Goal: Task Accomplishment & Management: Manage account settings

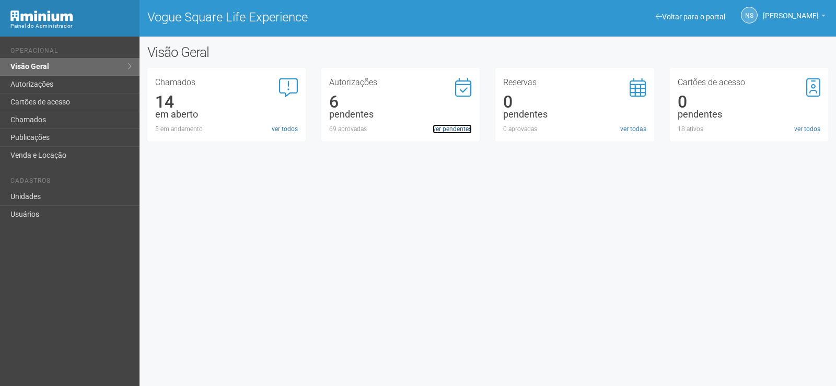
click at [440, 130] on link "ver pendentes" at bounding box center [452, 128] width 39 height 9
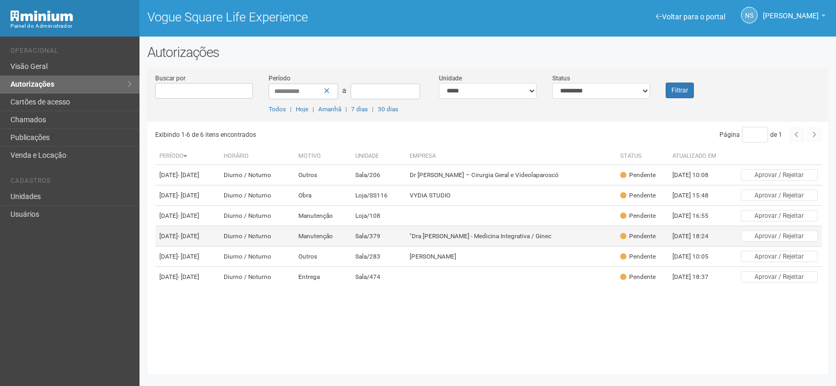
click at [527, 247] on td ""Dra [PERSON_NAME] - Medicina Integrativa / Ginec" at bounding box center [510, 236] width 210 height 20
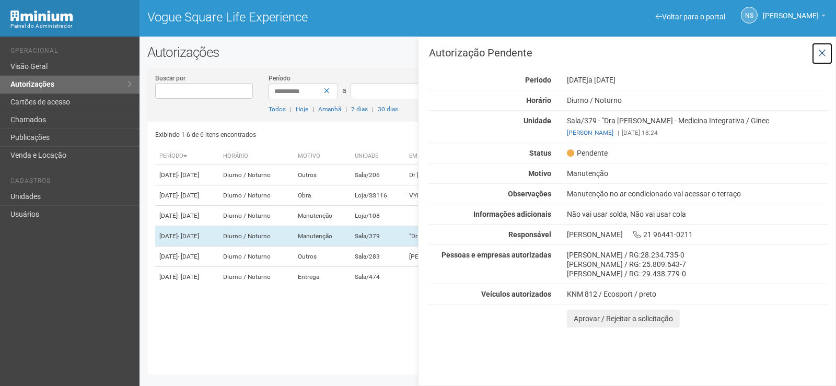
click at [818, 54] on icon at bounding box center [822, 53] width 8 height 10
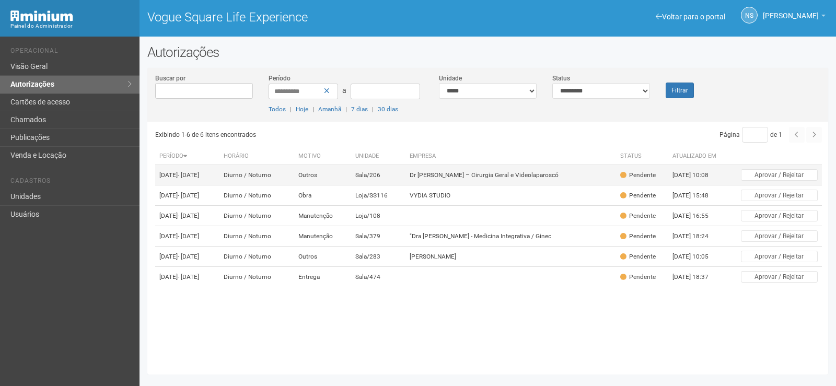
click at [511, 169] on td "Dr [PERSON_NAME] – Cirurgia Geral e Videolaparoscó" at bounding box center [510, 175] width 210 height 20
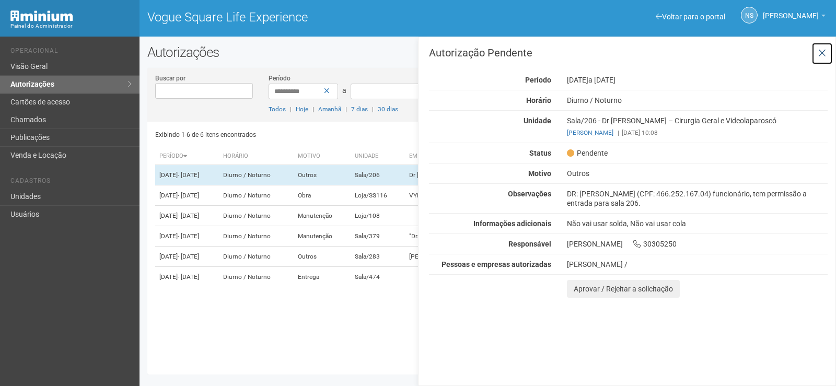
click at [823, 54] on icon at bounding box center [822, 53] width 8 height 10
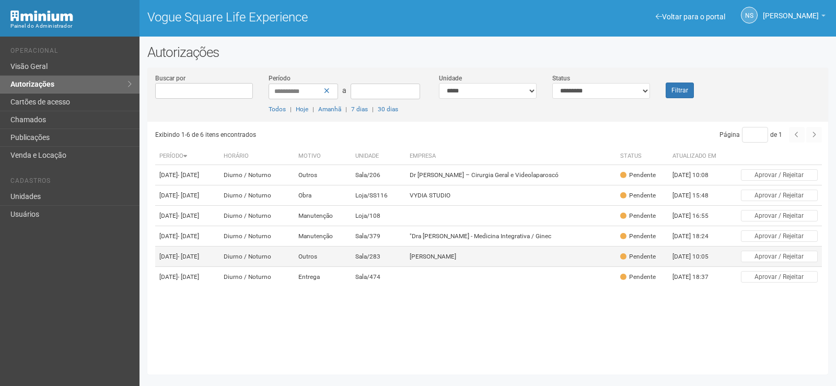
click at [533, 267] on td "Carol Lira" at bounding box center [510, 257] width 210 height 20
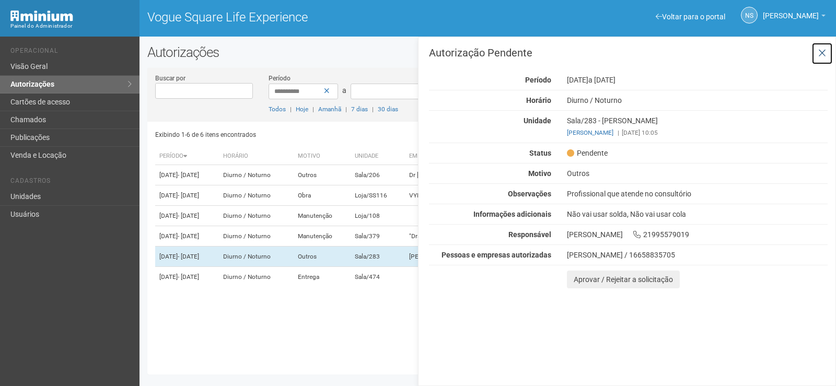
click at [819, 51] on icon at bounding box center [822, 53] width 8 height 10
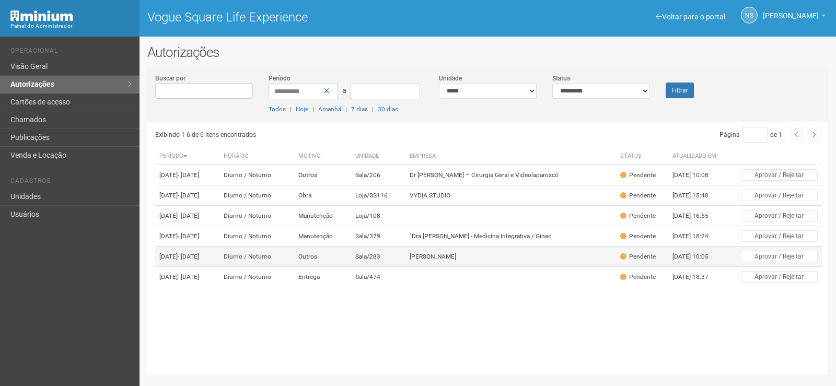
click at [535, 267] on td "Carol Lira" at bounding box center [510, 257] width 210 height 20
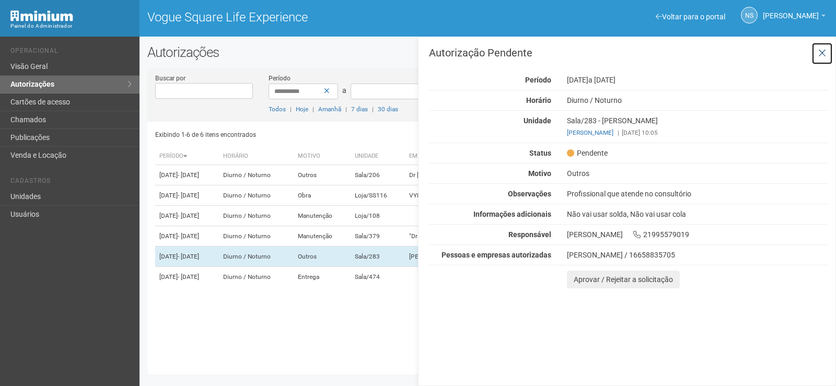
click at [821, 49] on icon at bounding box center [822, 53] width 8 height 10
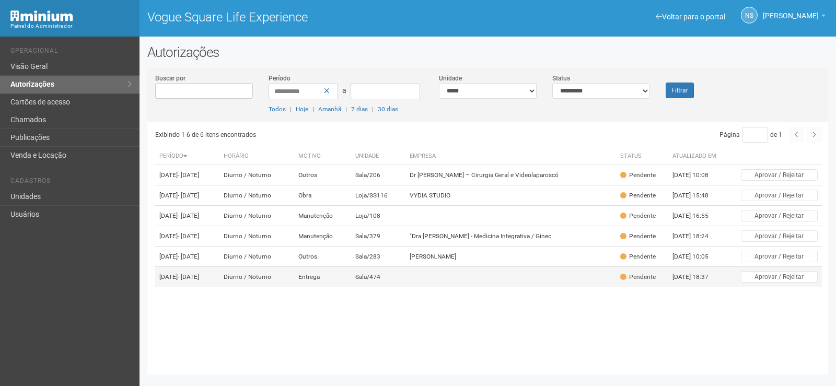
click at [610, 287] on td at bounding box center [510, 277] width 210 height 20
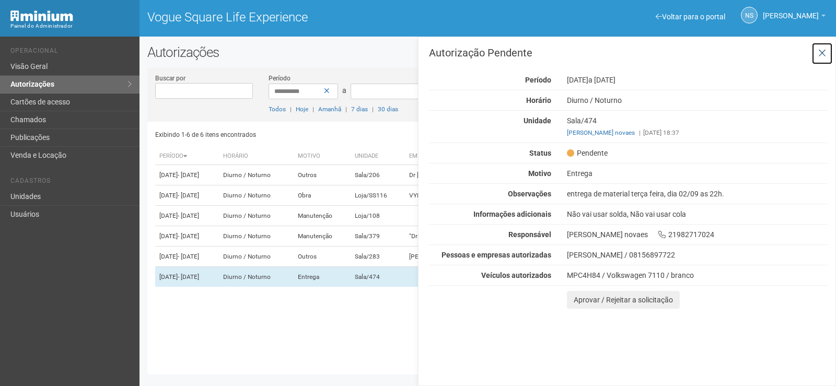
click at [815, 55] on button at bounding box center [821, 53] width 21 height 22
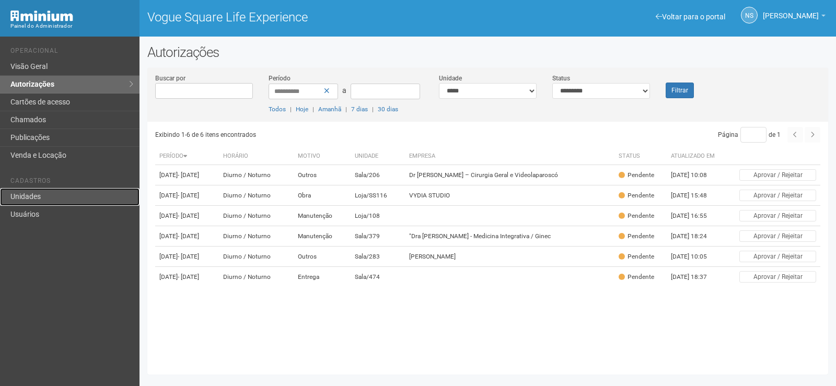
click at [52, 195] on link "Unidades" at bounding box center [69, 197] width 139 height 18
click at [101, 197] on link "Unidades" at bounding box center [69, 197] width 139 height 18
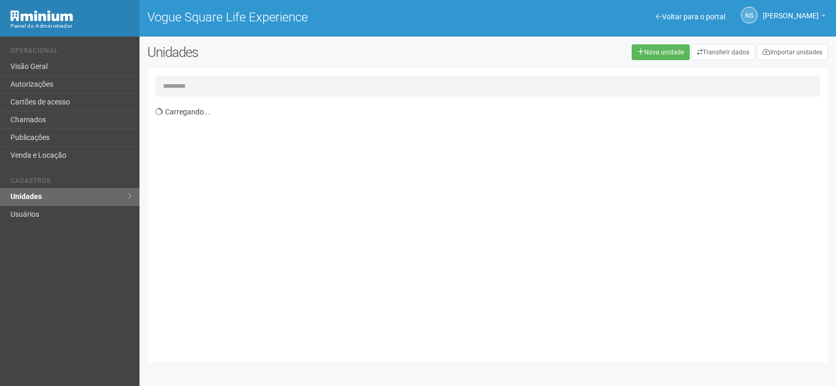
click at [226, 87] on input "text" at bounding box center [487, 86] width 665 height 21
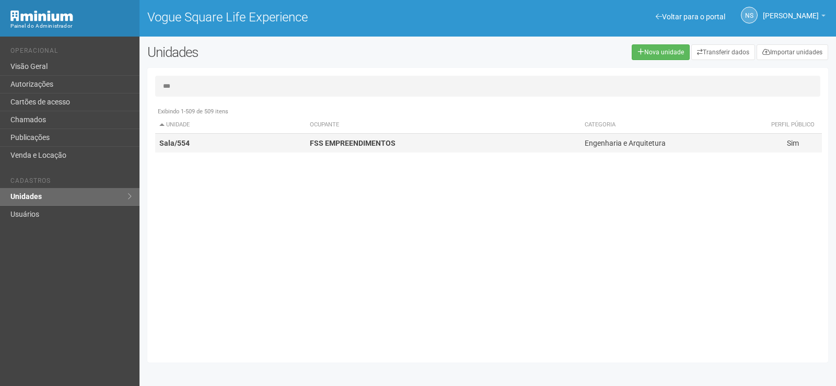
type input "***"
click at [295, 143] on td "Sala/554" at bounding box center [230, 143] width 150 height 19
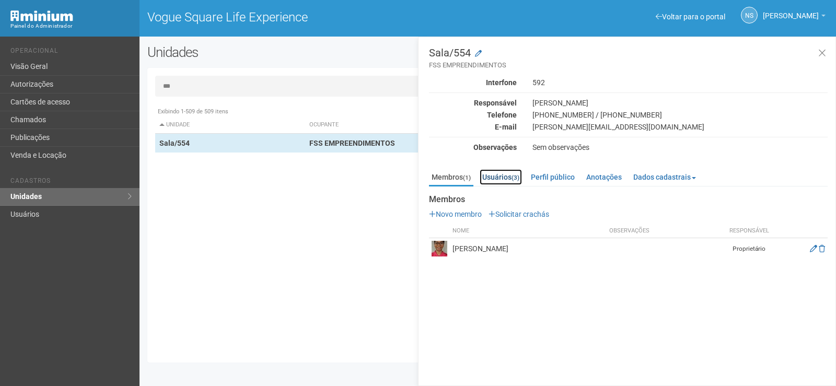
click at [489, 177] on link "Usuários (3)" at bounding box center [501, 177] width 42 height 16
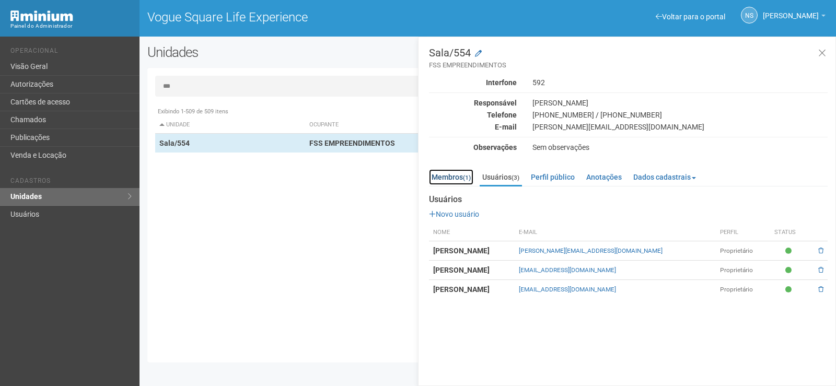
click at [471, 174] on small "(1)" at bounding box center [467, 177] width 8 height 7
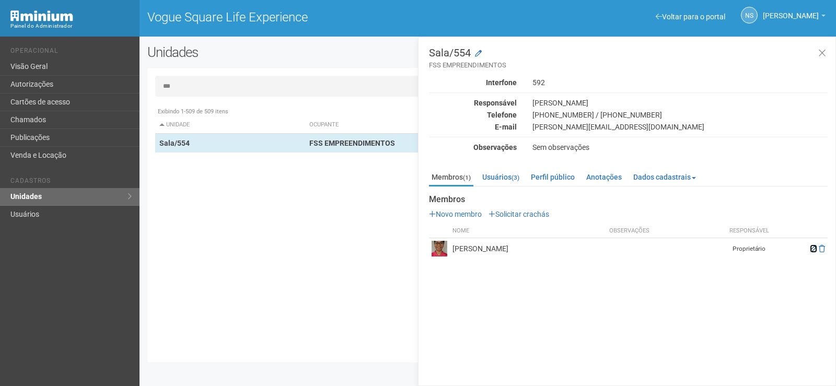
click at [812, 250] on icon at bounding box center [813, 248] width 7 height 7
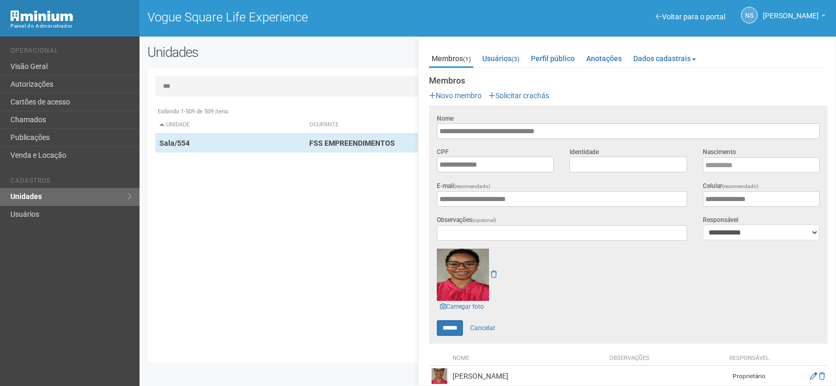
scroll to position [128, 0]
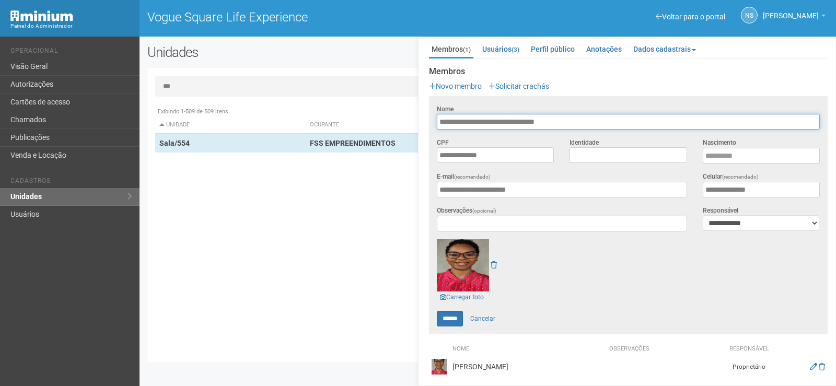
drag, startPoint x: 589, startPoint y: 117, endPoint x: 412, endPoint y: 121, distance: 177.1
click at [412, 121] on div "*** Exibindo 1-509 de 509 itens Unidade Ocupante Categoria Perfil público Loja/…" at bounding box center [487, 215] width 681 height 279
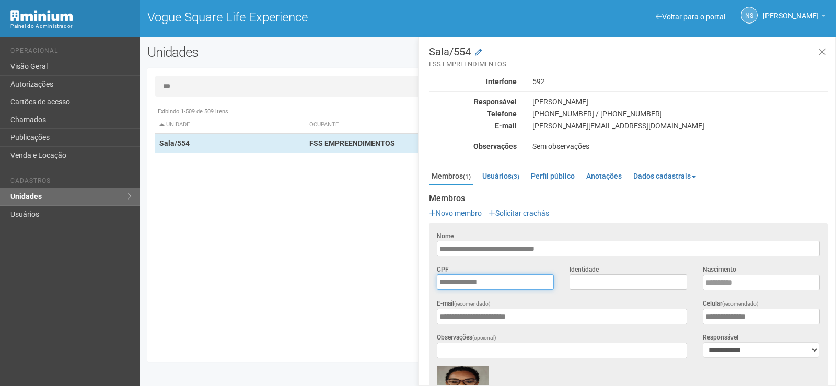
scroll to position [0, 0]
click at [818, 54] on icon at bounding box center [822, 53] width 8 height 10
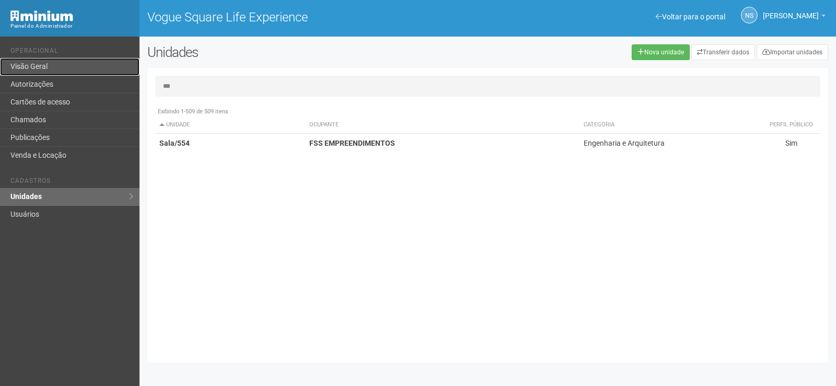
click at [18, 66] on link "Visão Geral" at bounding box center [69, 67] width 139 height 18
